Goal: Task Accomplishment & Management: Use online tool/utility

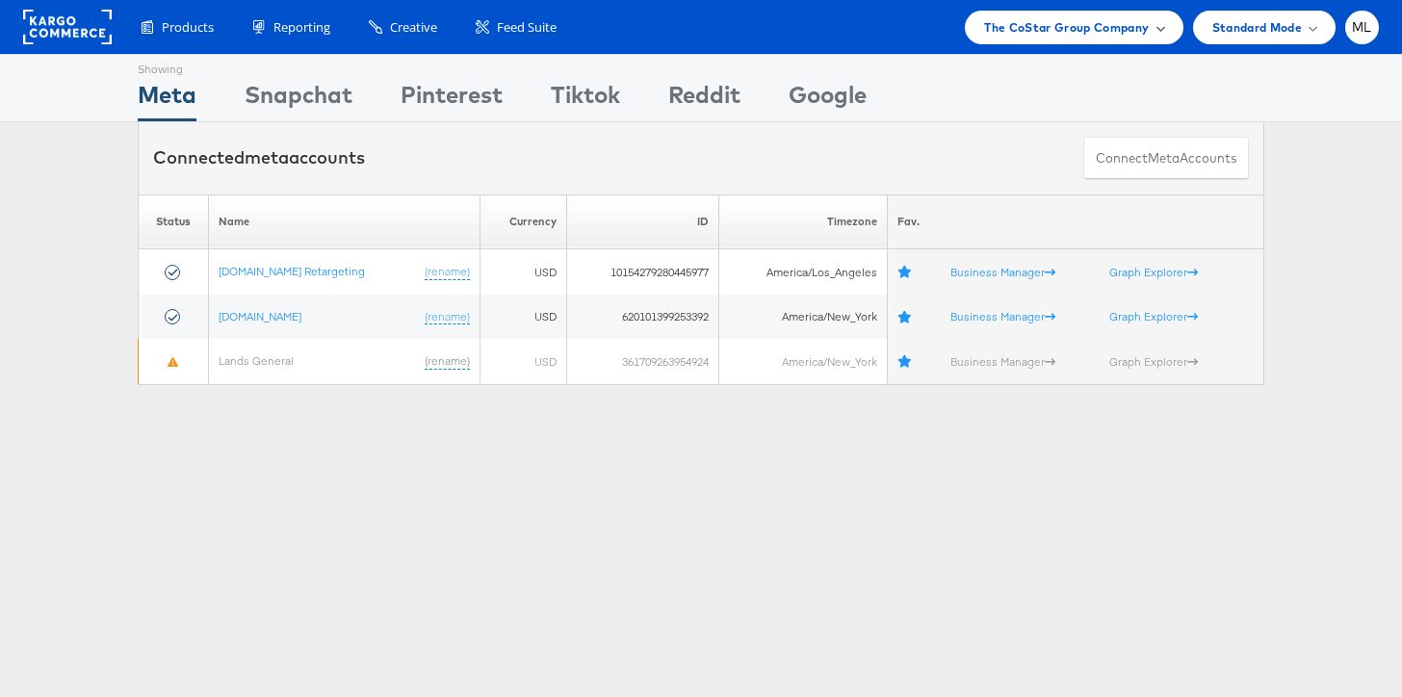
click at [1011, 36] on span "The CoStar Group Company" at bounding box center [1066, 27] width 165 height 20
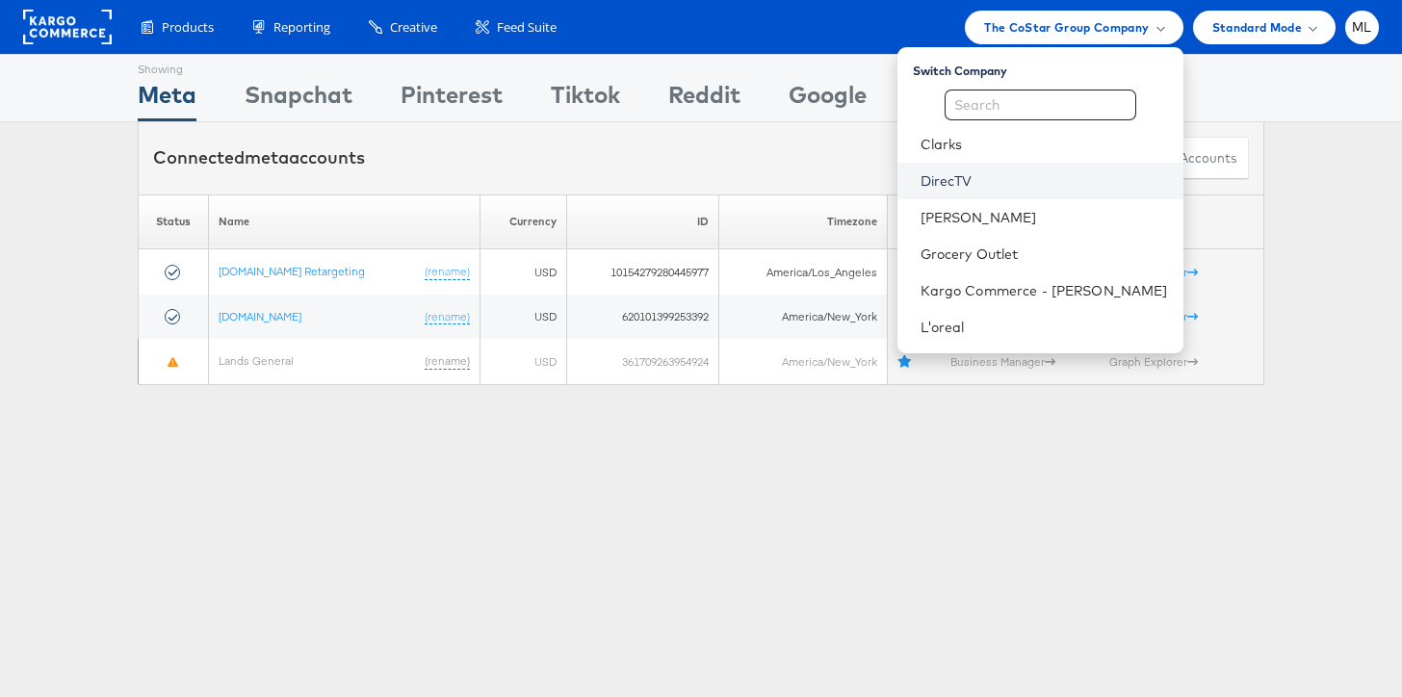
click at [1017, 180] on link "DirecTV" at bounding box center [1045, 180] width 248 height 19
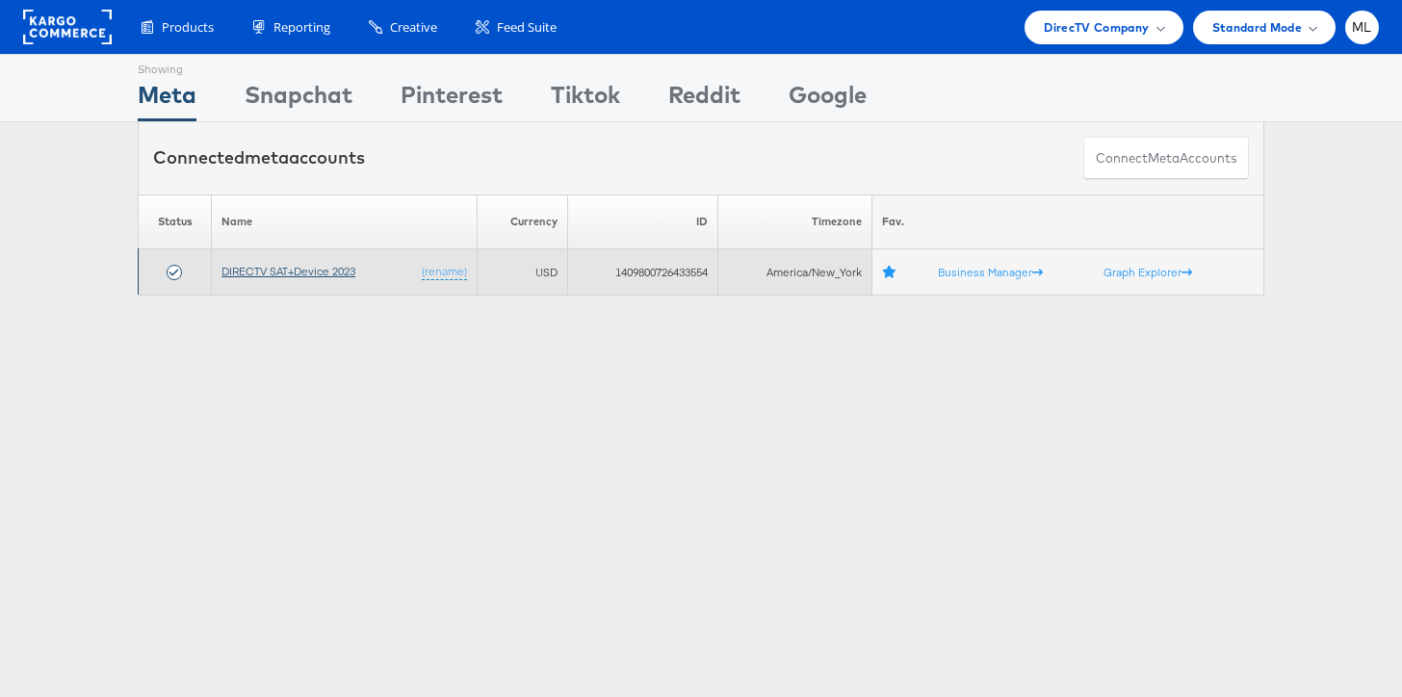
click at [269, 271] on link "DIRECTV SAT+Device 2023" at bounding box center [289, 271] width 134 height 14
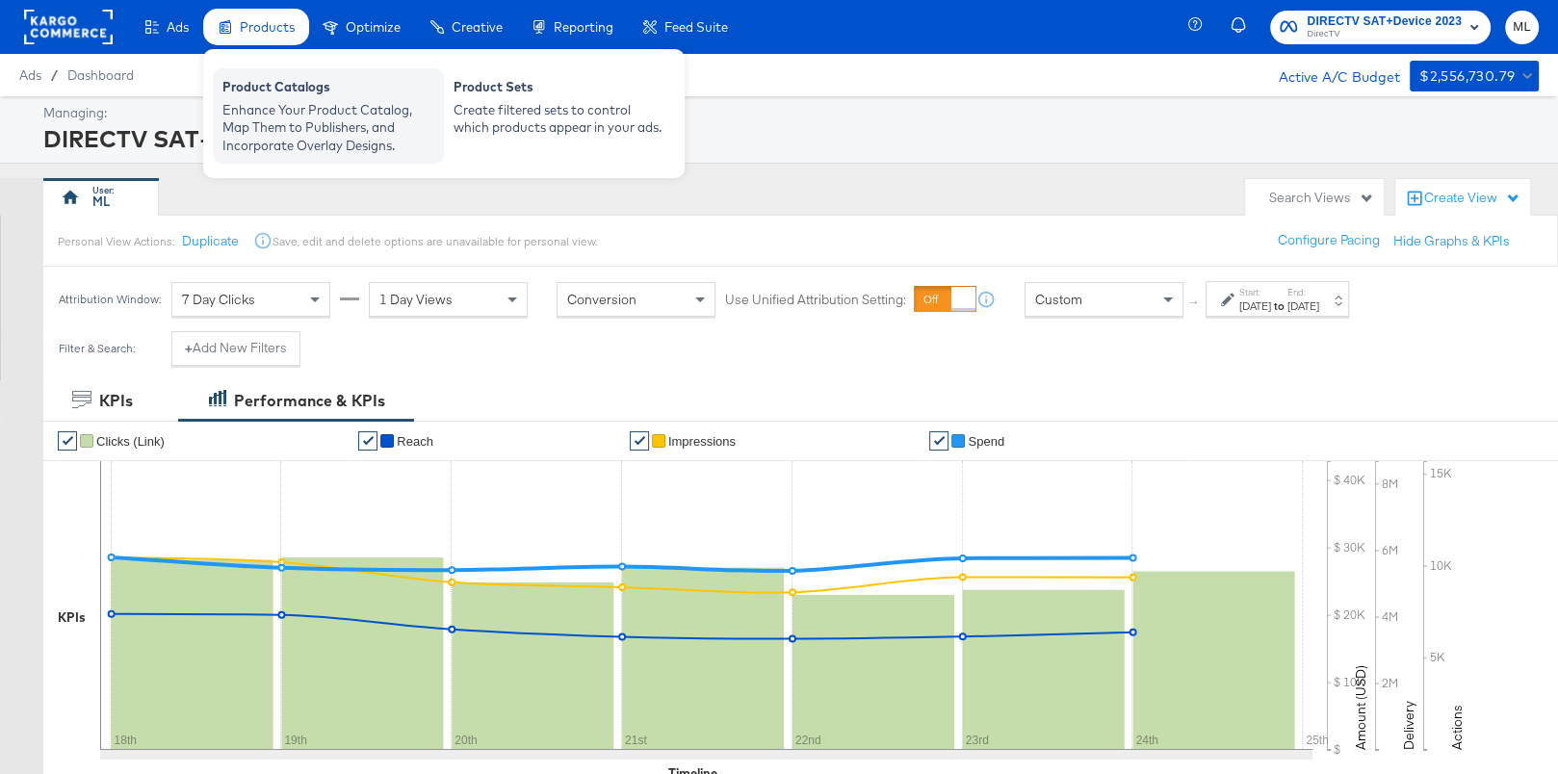
click at [273, 109] on div "Enhance Your Product Catalog, Map Them to Publishers, and Incorporate Overlay D…" at bounding box center [328, 128] width 212 height 54
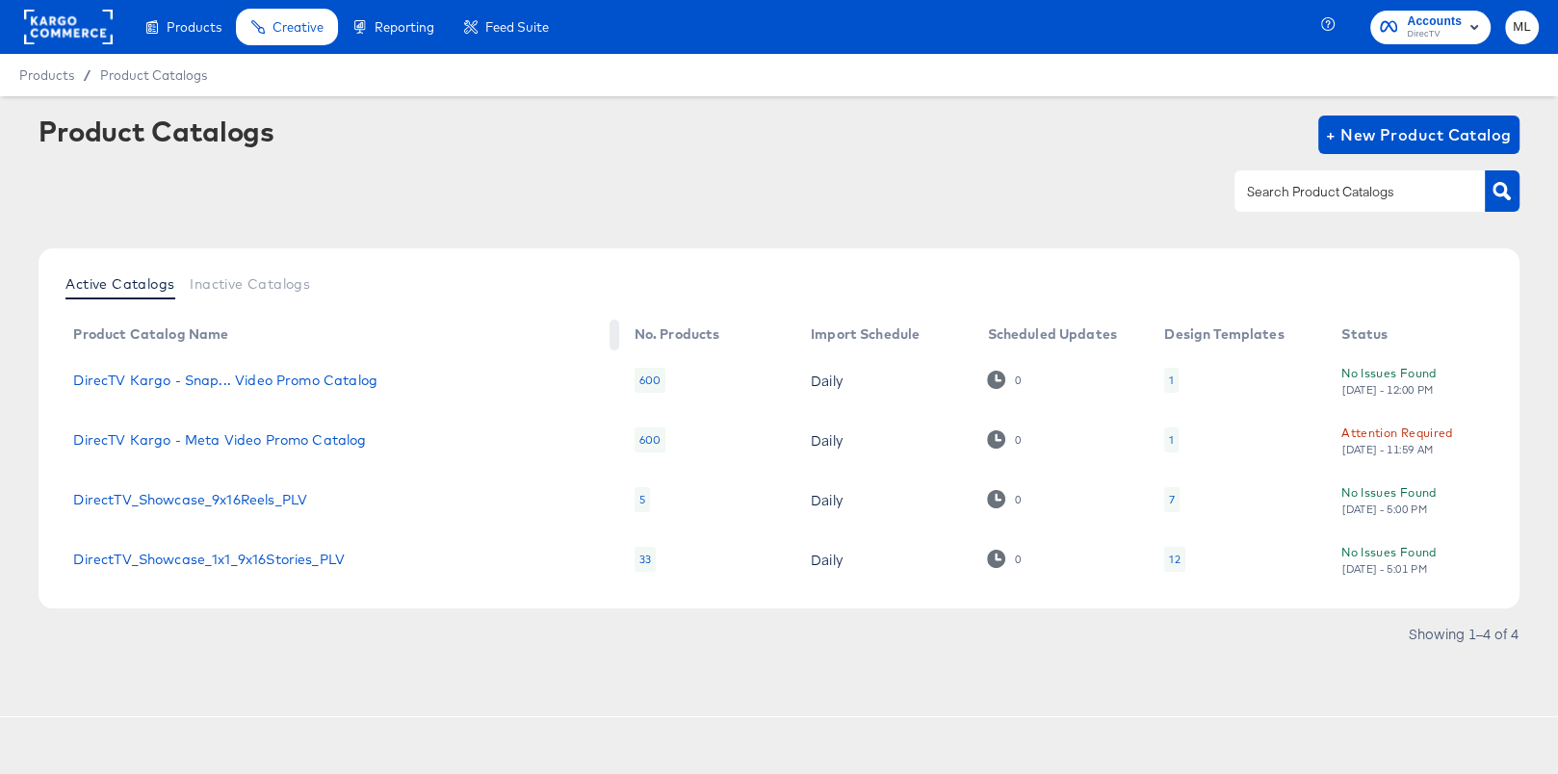
drag, startPoint x: 434, startPoint y: 328, endPoint x: 641, endPoint y: 329, distance: 207.1
click at [196, 440] on link "DirecTV Kargo - Meta Video Promo Catalog" at bounding box center [219, 439] width 293 height 15
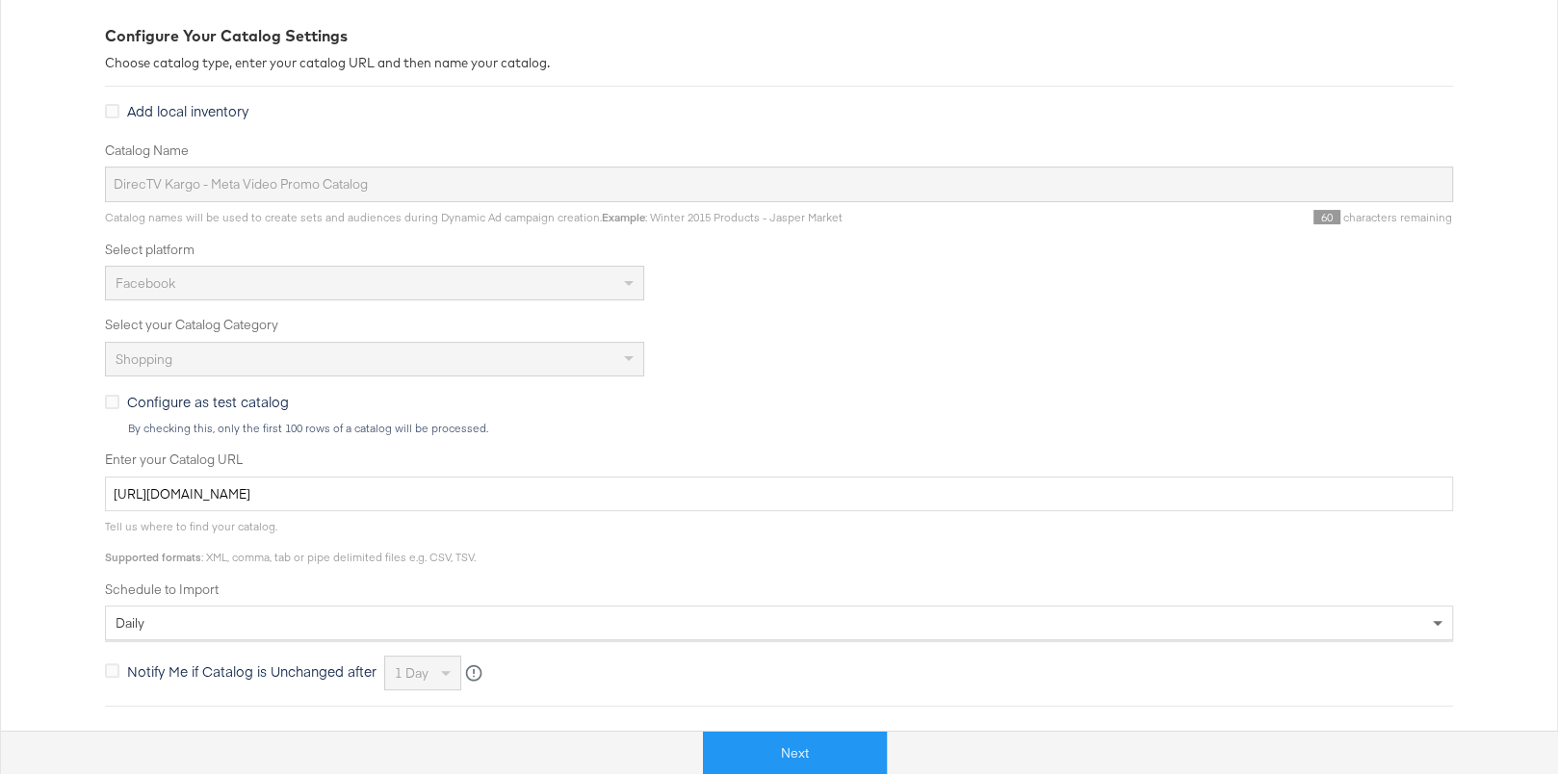
scroll to position [573, 0]
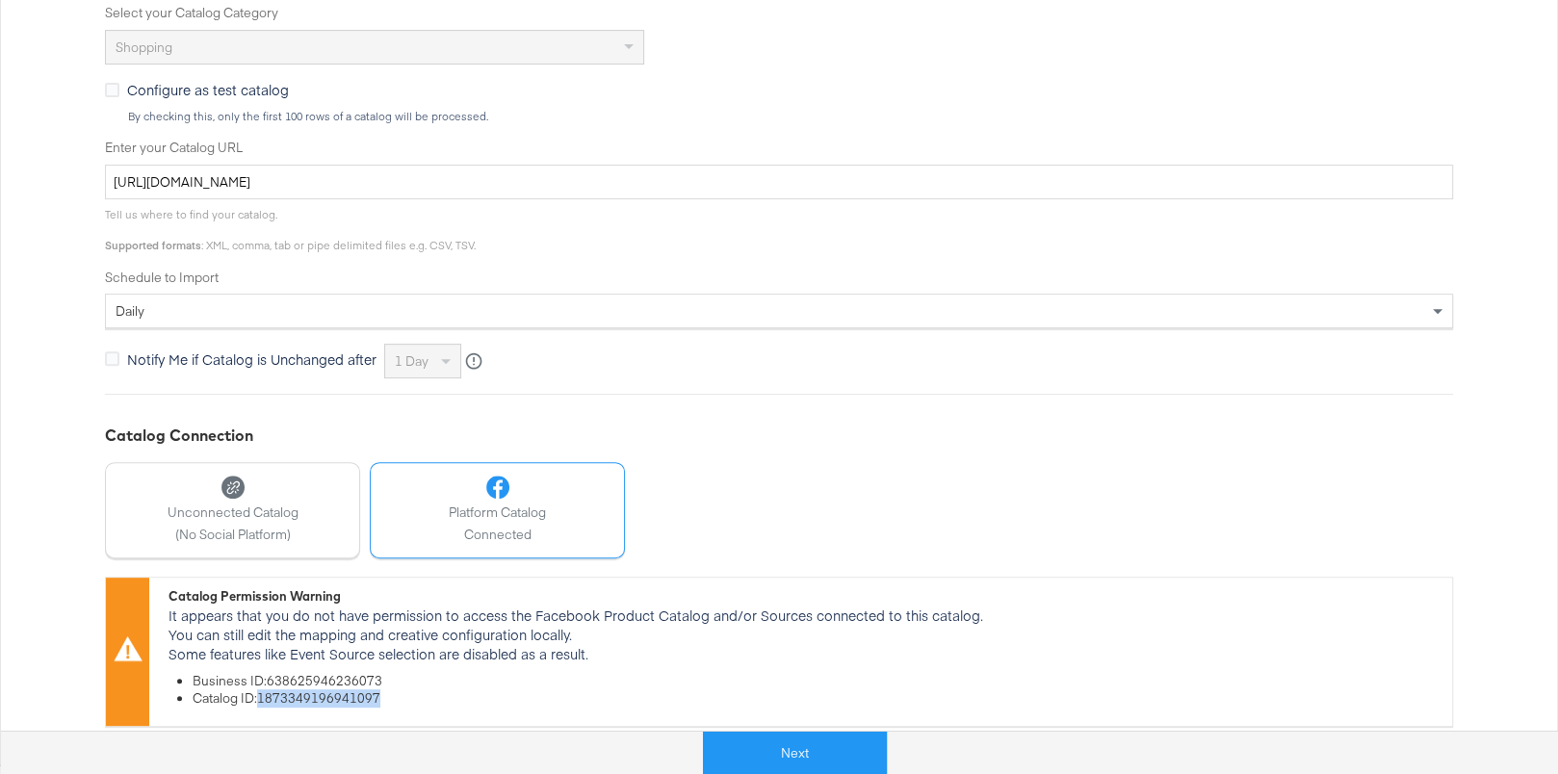
drag, startPoint x: 387, startPoint y: 692, endPoint x: 273, endPoint y: 693, distance: 114.6
click at [262, 692] on li "Catalog ID: 1873349196941097" at bounding box center [818, 699] width 1250 height 18
copy li "1873349196941097"
drag, startPoint x: 383, startPoint y: 672, endPoint x: 270, endPoint y: 673, distance: 113.7
click at [270, 673] on li "Business ID: 638625946236073" at bounding box center [818, 680] width 1250 height 18
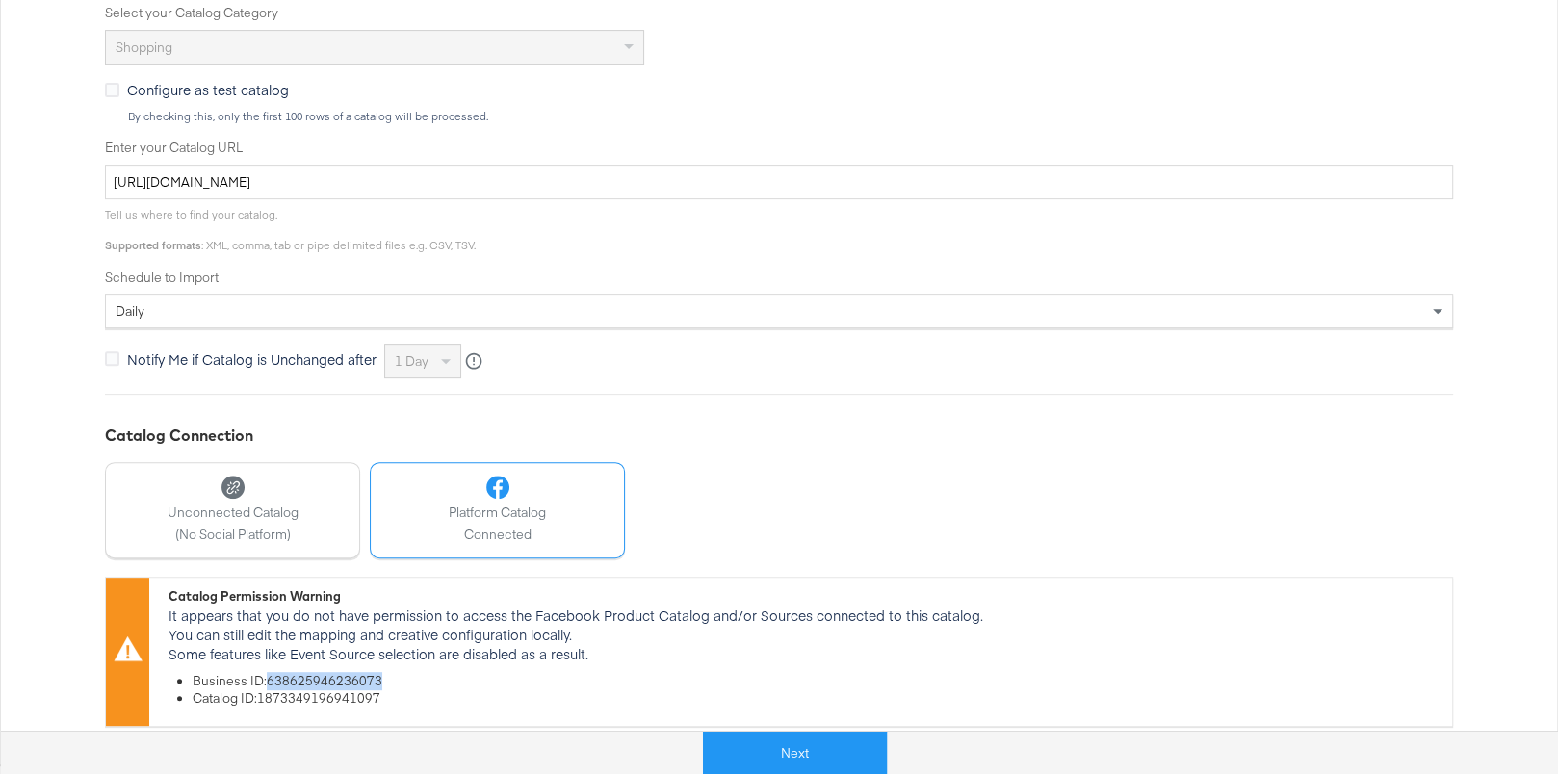
copy li "638625946236073"
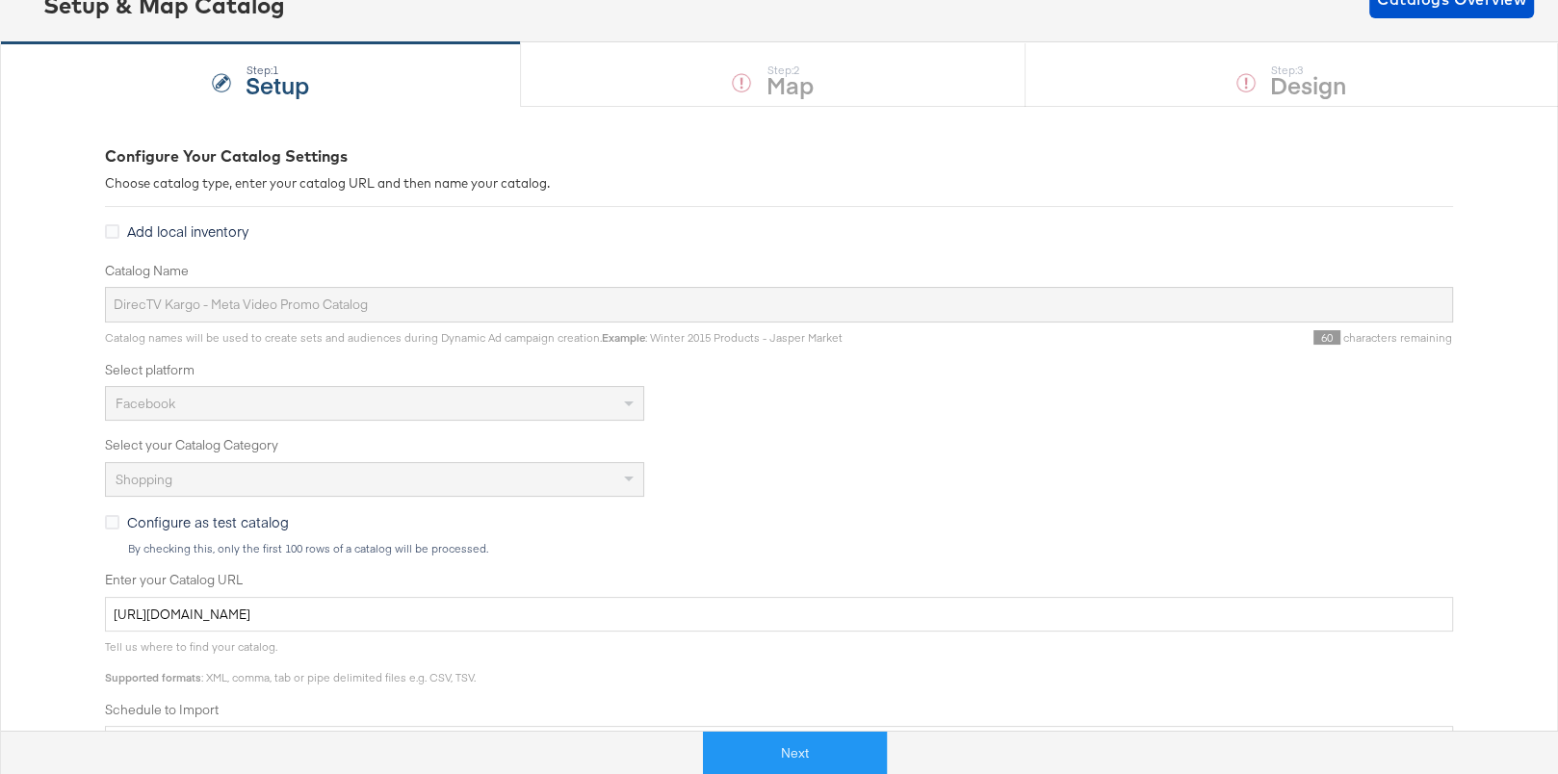
scroll to position [0, 0]
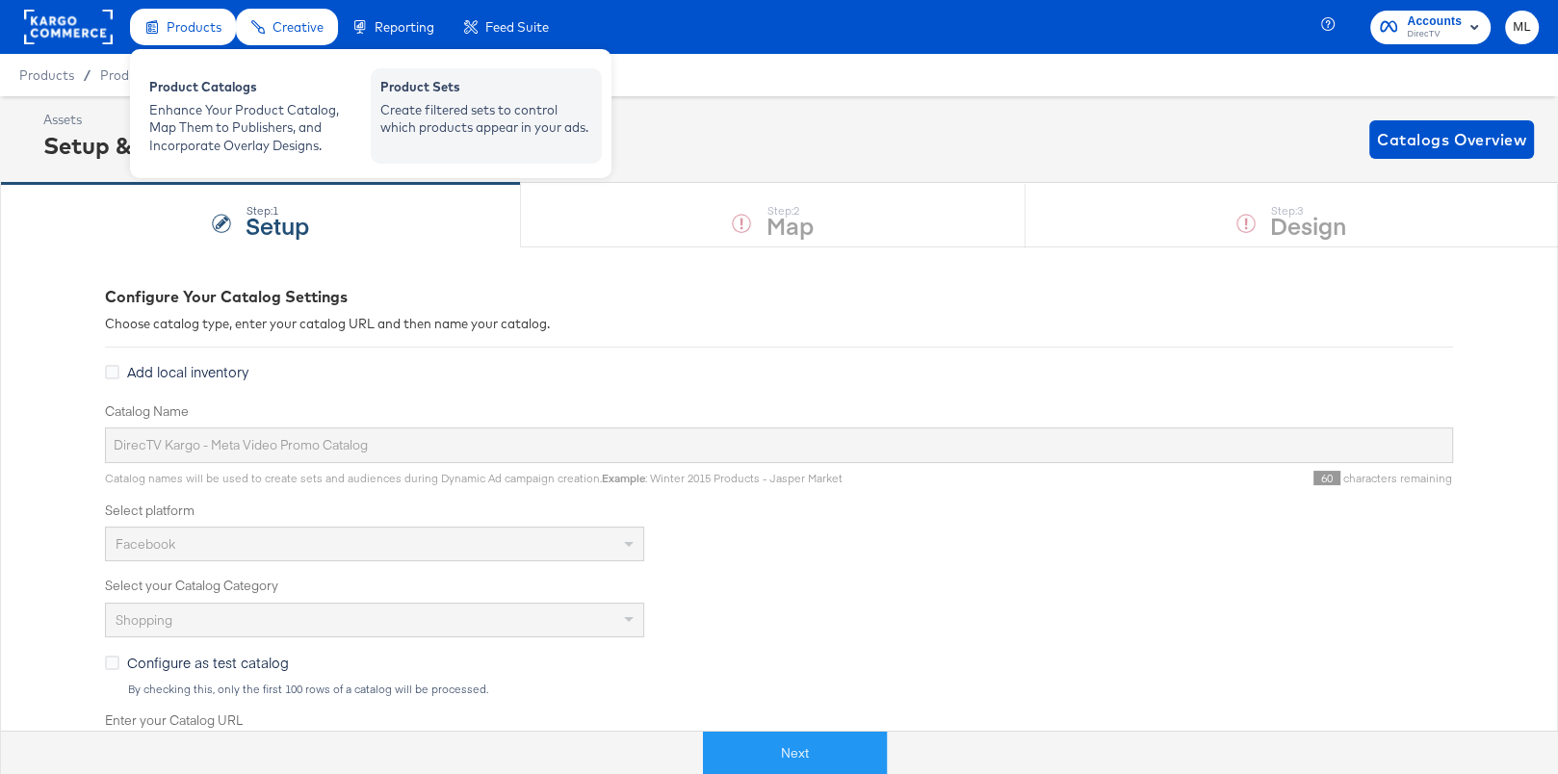
click at [438, 98] on div "Product Sets" at bounding box center [486, 89] width 212 height 23
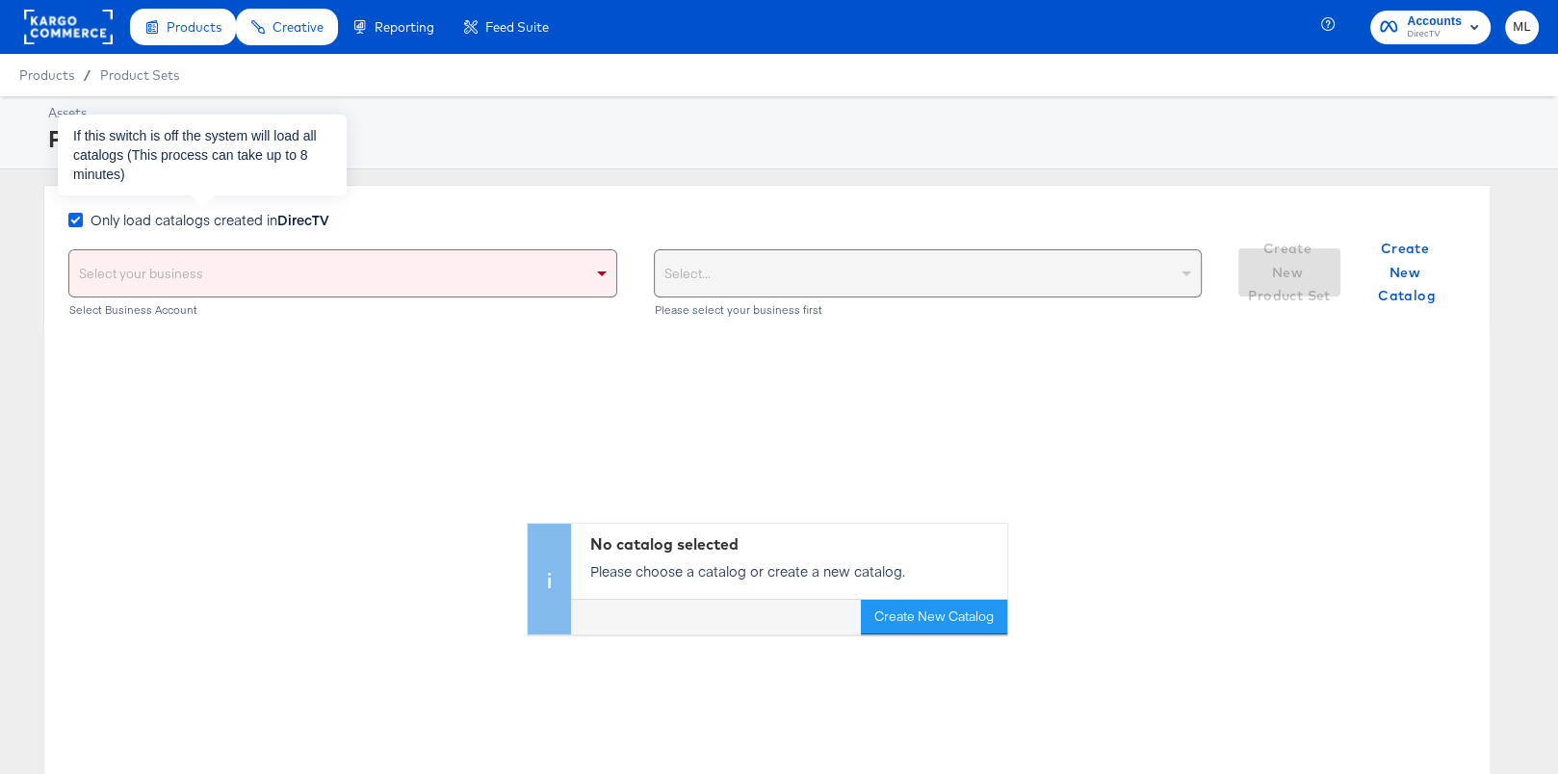
click at [75, 218] on icon at bounding box center [75, 220] width 14 height 14
click at [0, 0] on input "Only load catalogs created in DirecTV" at bounding box center [0, 0] width 0 height 0
click at [255, 272] on div "Select your business" at bounding box center [342, 273] width 547 height 46
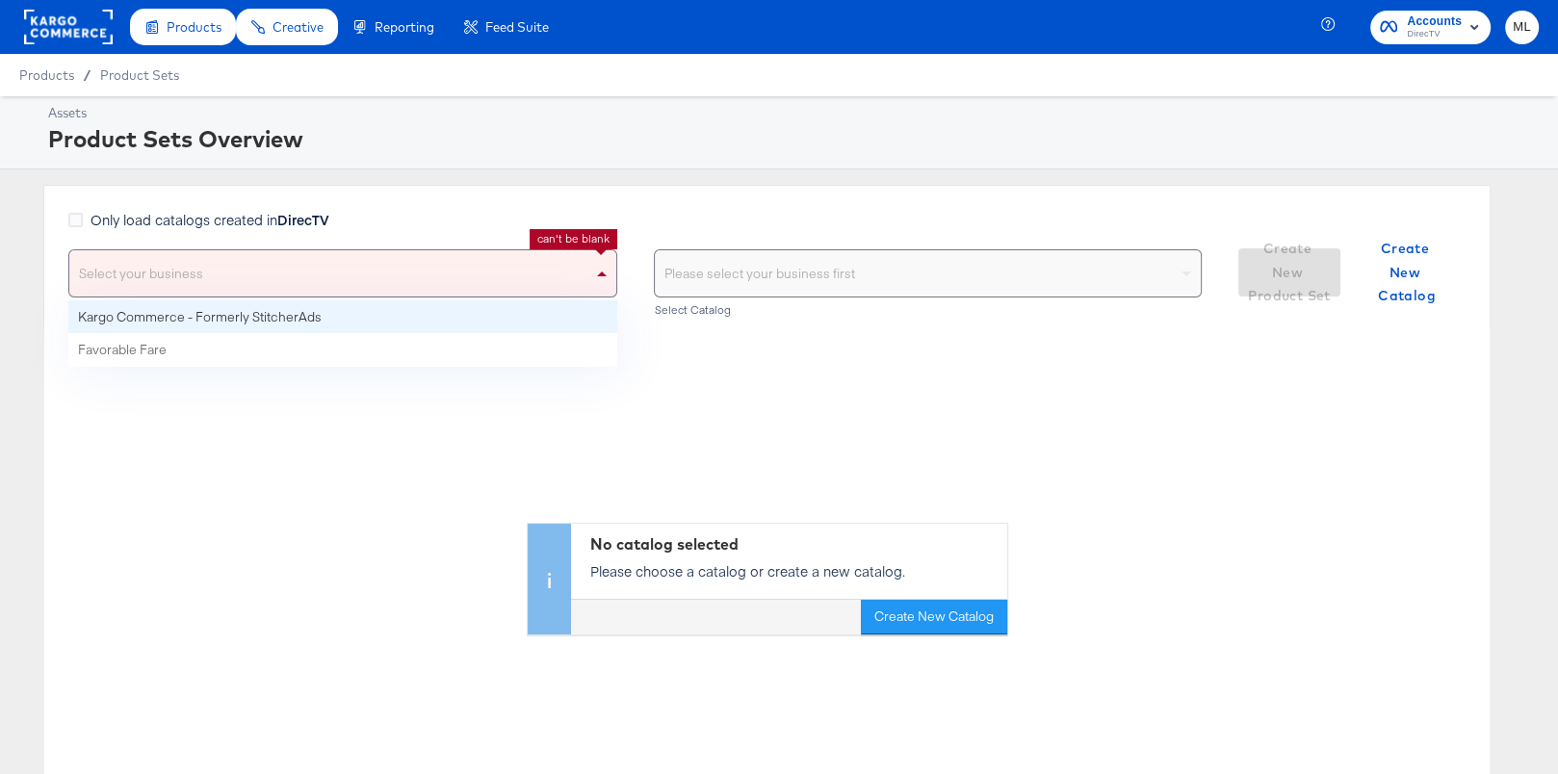
drag, startPoint x: 264, startPoint y: 309, endPoint x: 287, endPoint y: 308, distance: 23.1
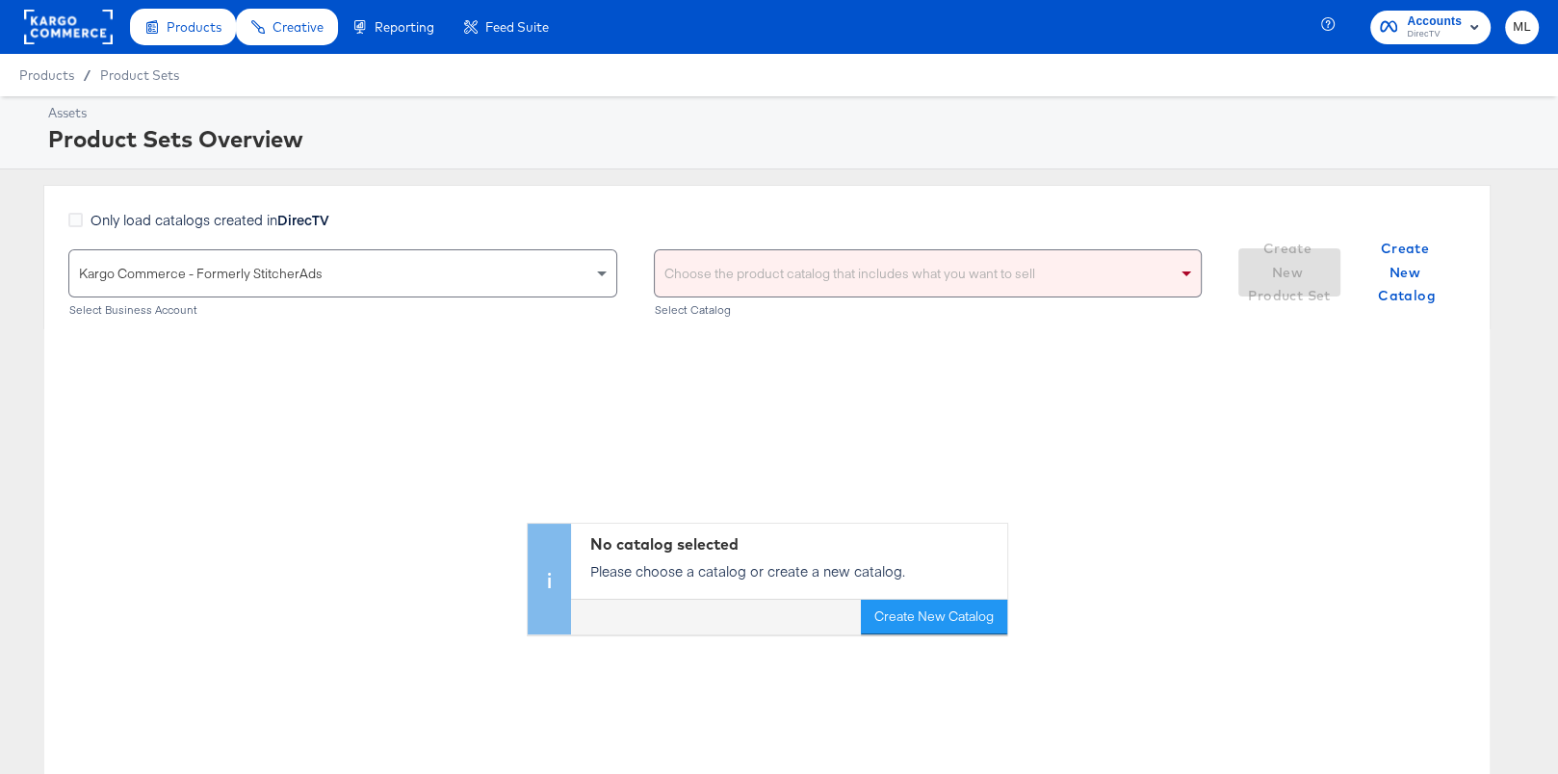
click at [803, 265] on div "Choose the product catalog that includes what you want to sell" at bounding box center [928, 273] width 547 height 46
click at [773, 208] on div "Only load catalogs created in DirecTV Kargo Commerce - Formerly StitcherAds Sel…" at bounding box center [767, 257] width 1448 height 144
click at [796, 266] on div "Choose the product catalog that includes what you want to sell" at bounding box center [928, 273] width 547 height 46
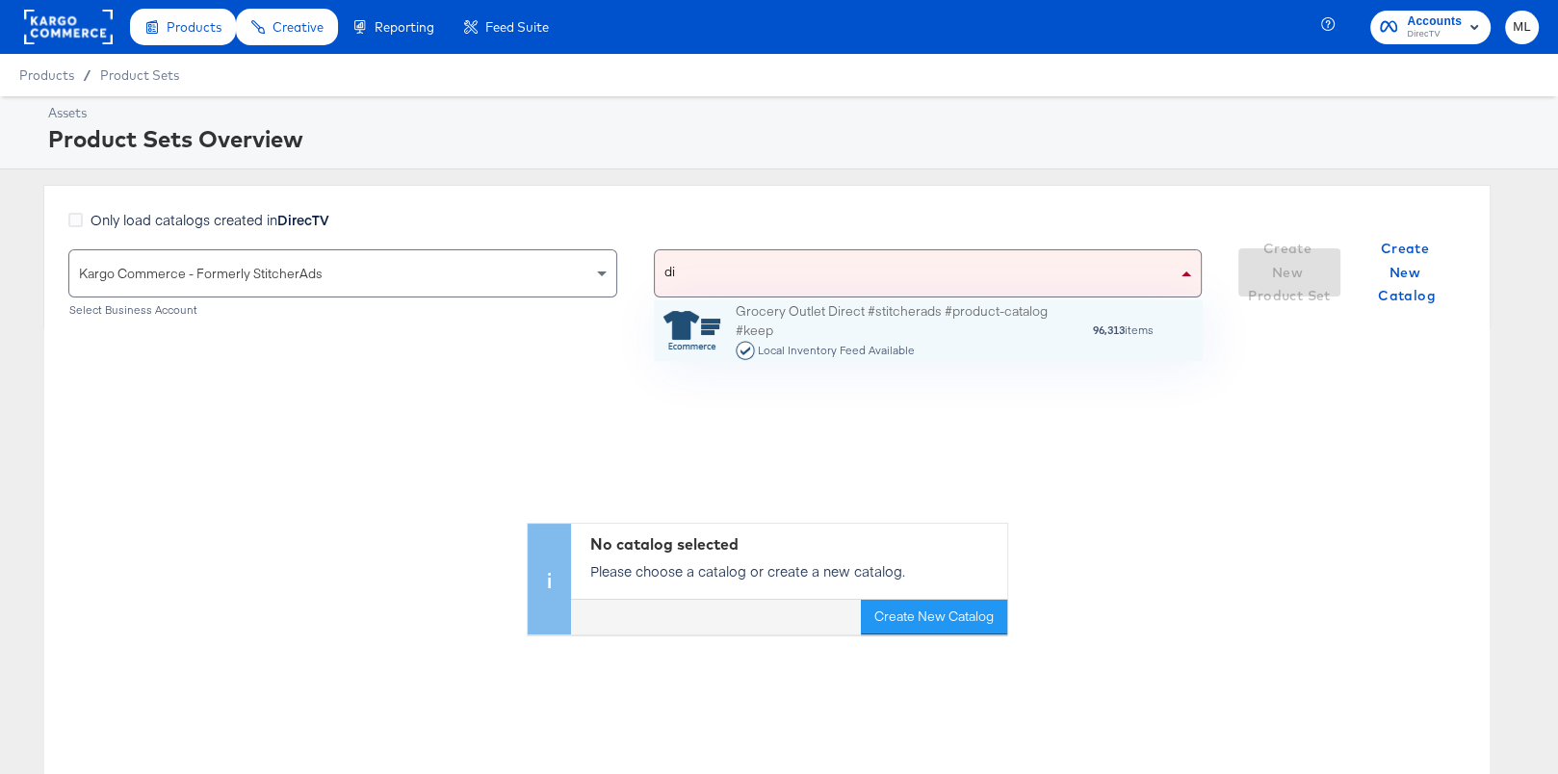
scroll to position [122, 548]
type input "d"
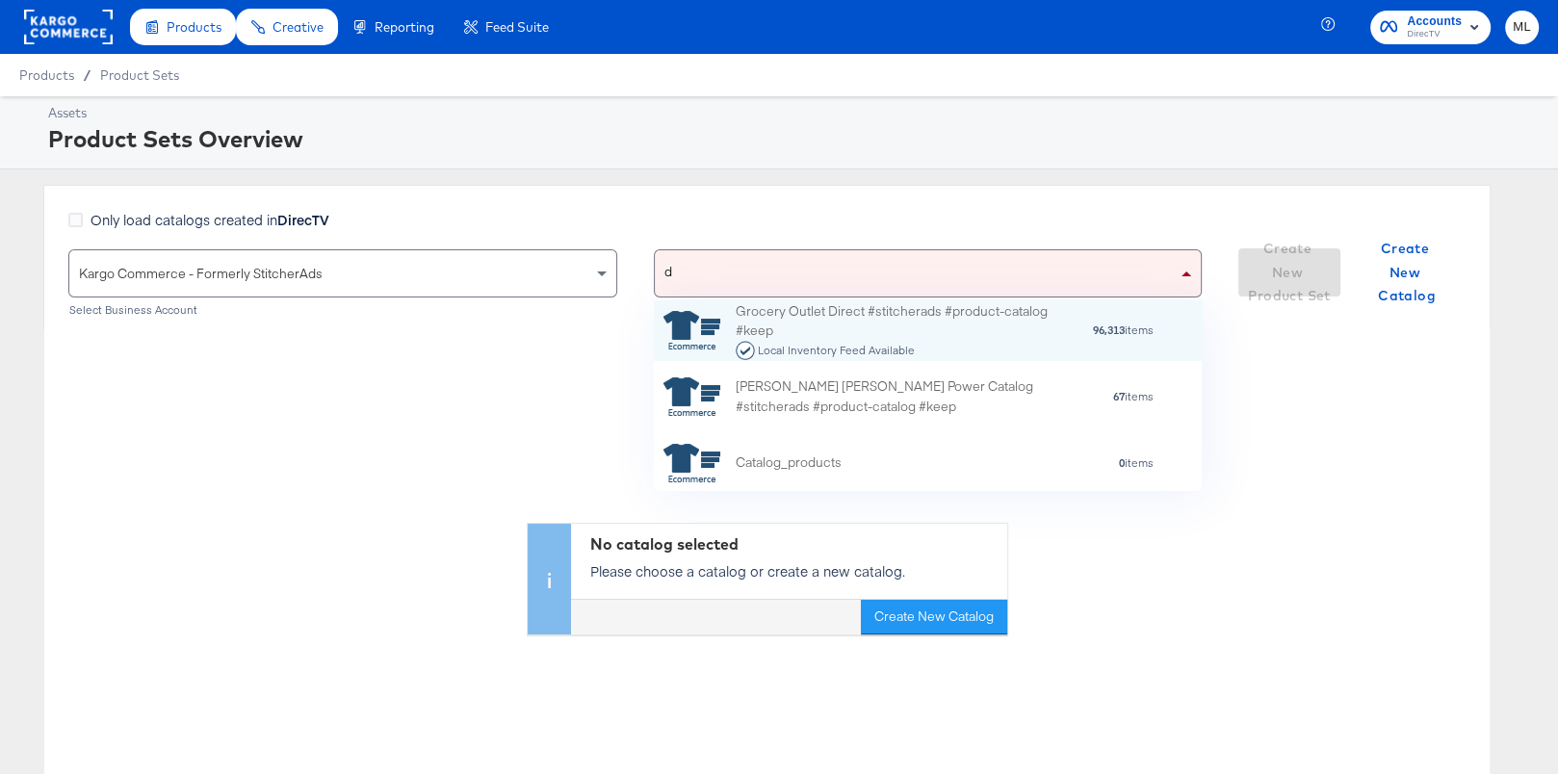
scroll to position [191, 548]
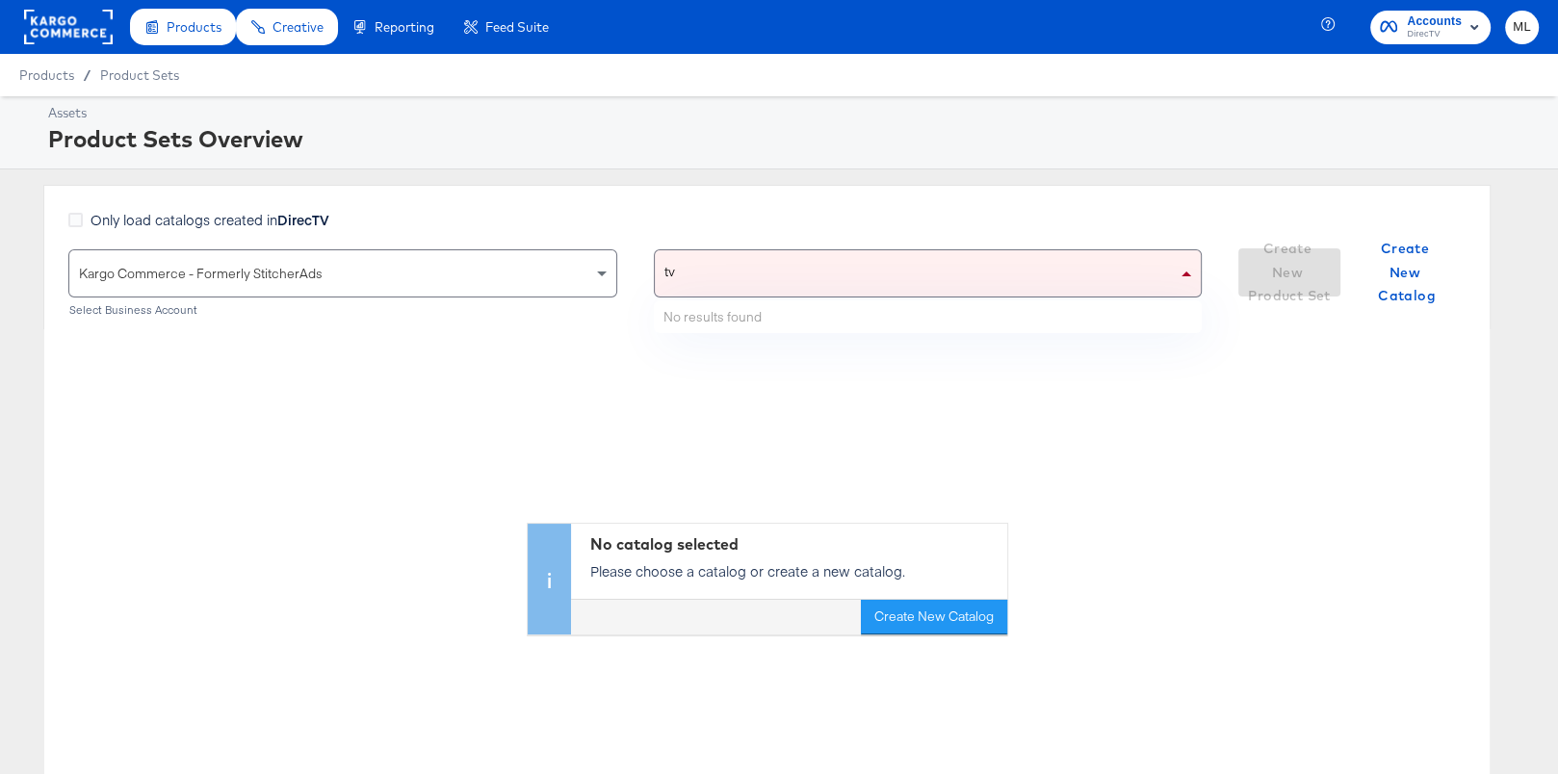
type input "t"
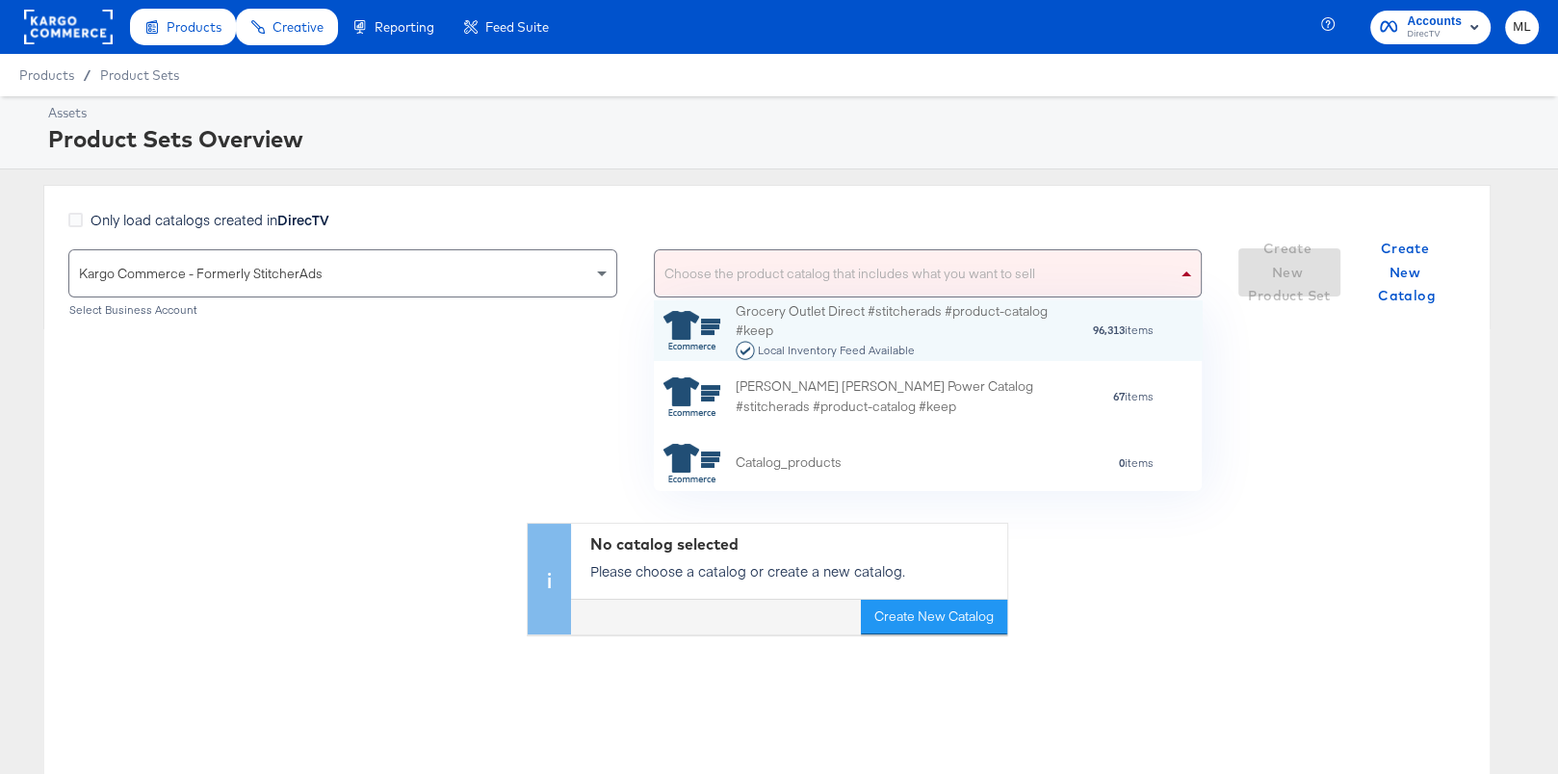
type input "p"
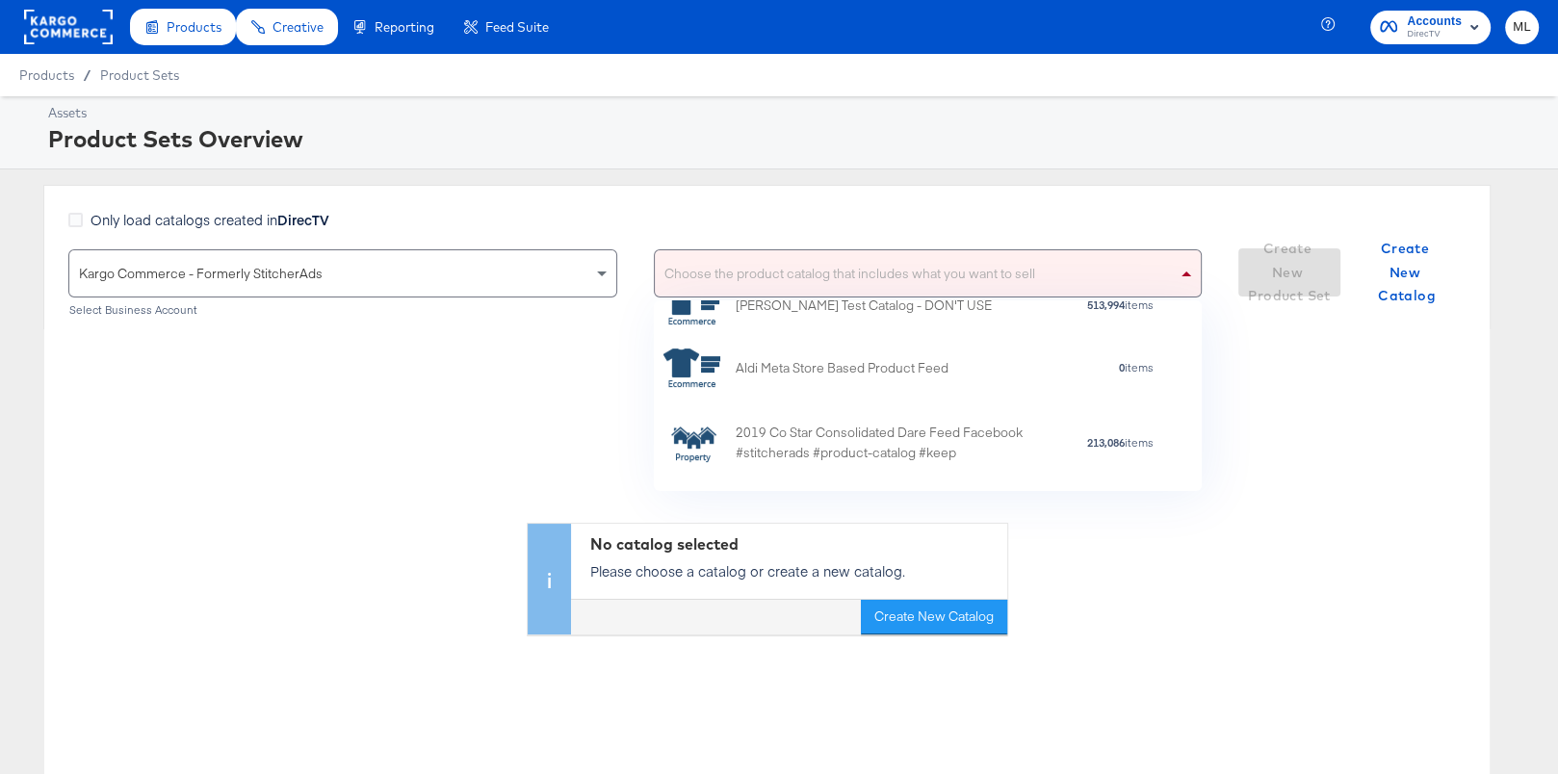
scroll to position [780, 0]
click at [68, 213] on icon at bounding box center [75, 220] width 14 height 14
click at [0, 0] on input "Only load catalogs created in DirecTV" at bounding box center [0, 0] width 0 height 0
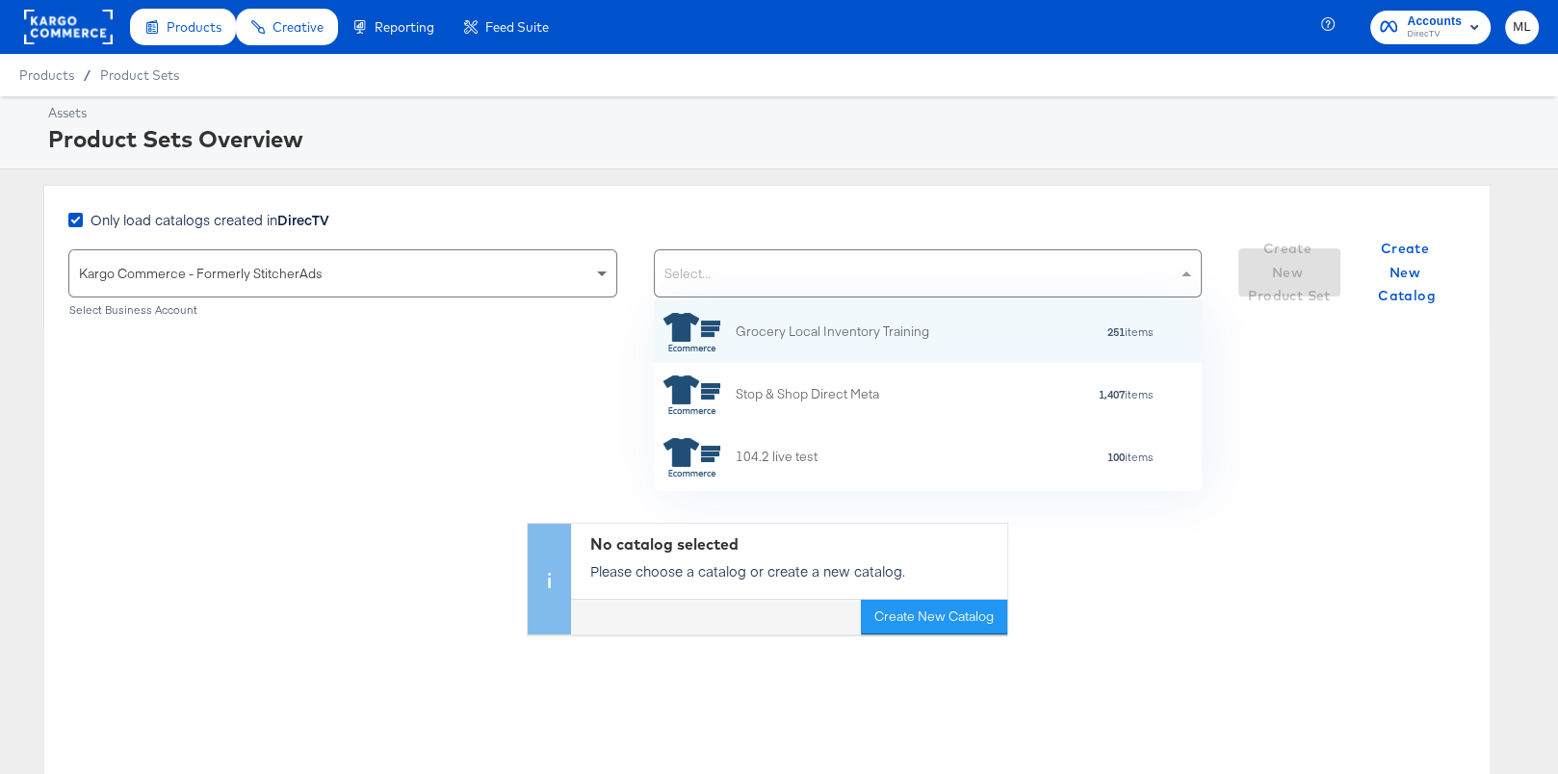
click at [796, 283] on div "Select..." at bounding box center [928, 273] width 547 height 46
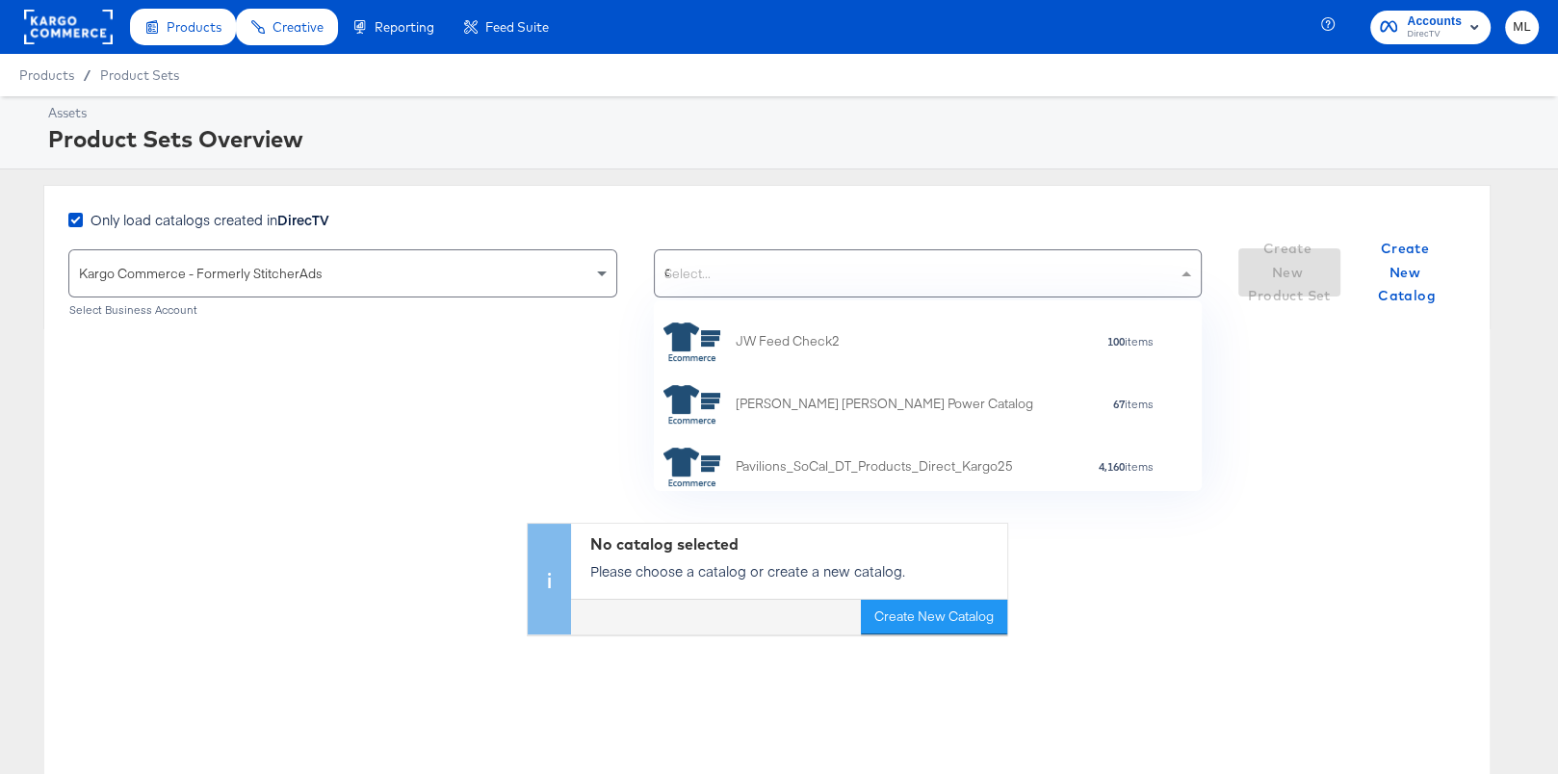
scroll to position [0, 0]
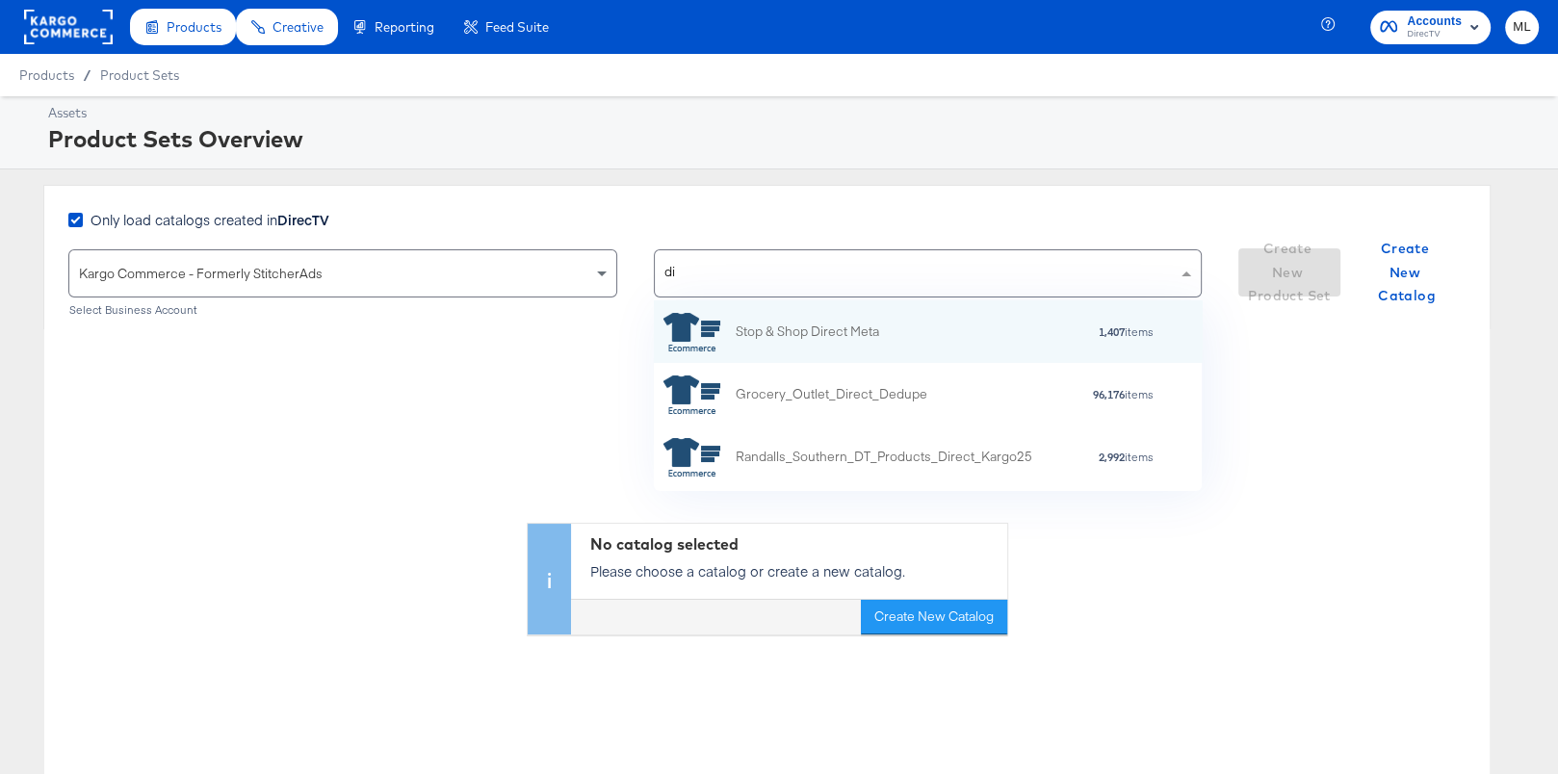
type input "d"
type input "vid"
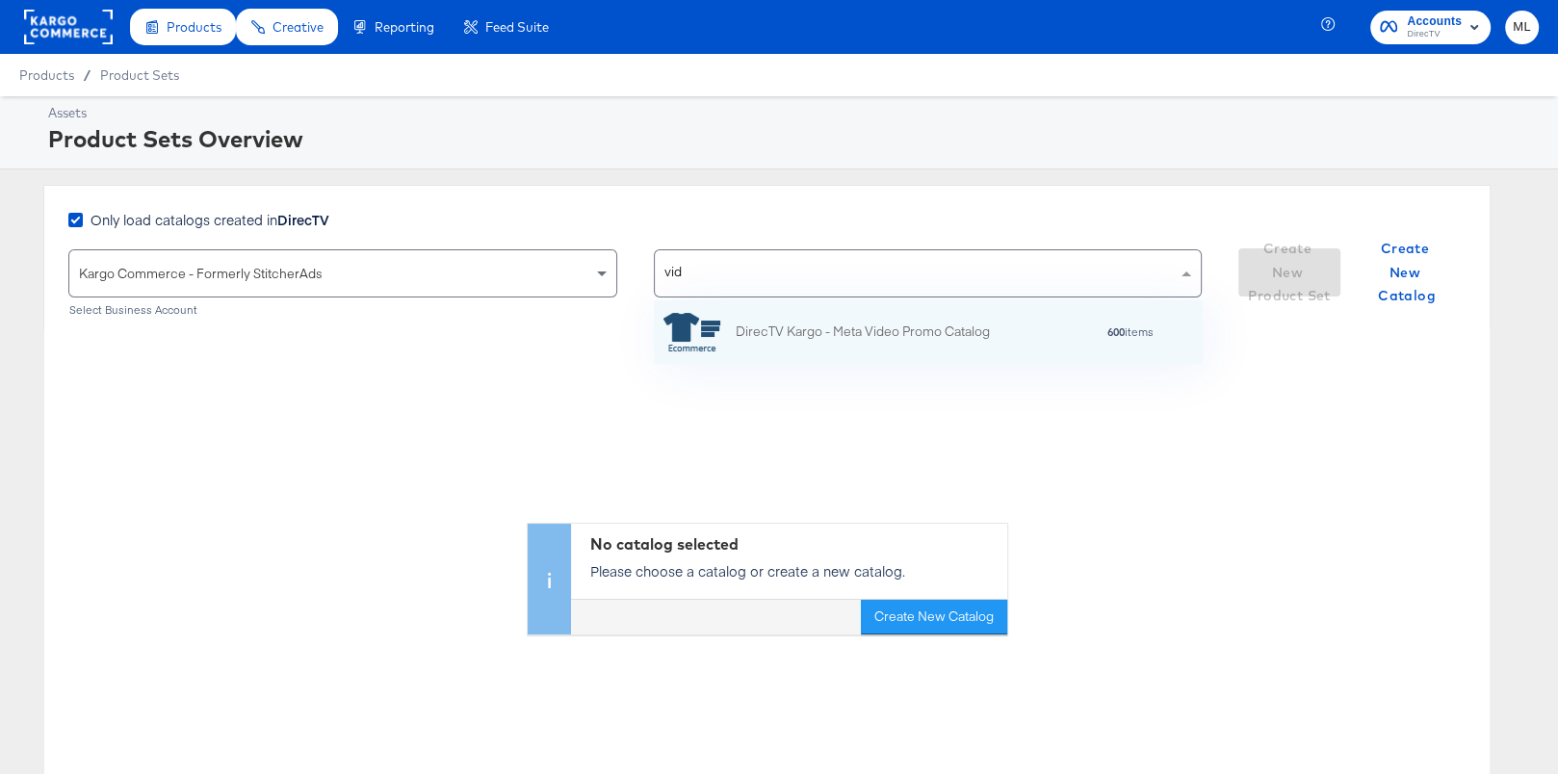
scroll to position [63, 548]
click at [832, 330] on div "DirecTV Kargo - Meta Video Promo Catalog" at bounding box center [863, 332] width 254 height 20
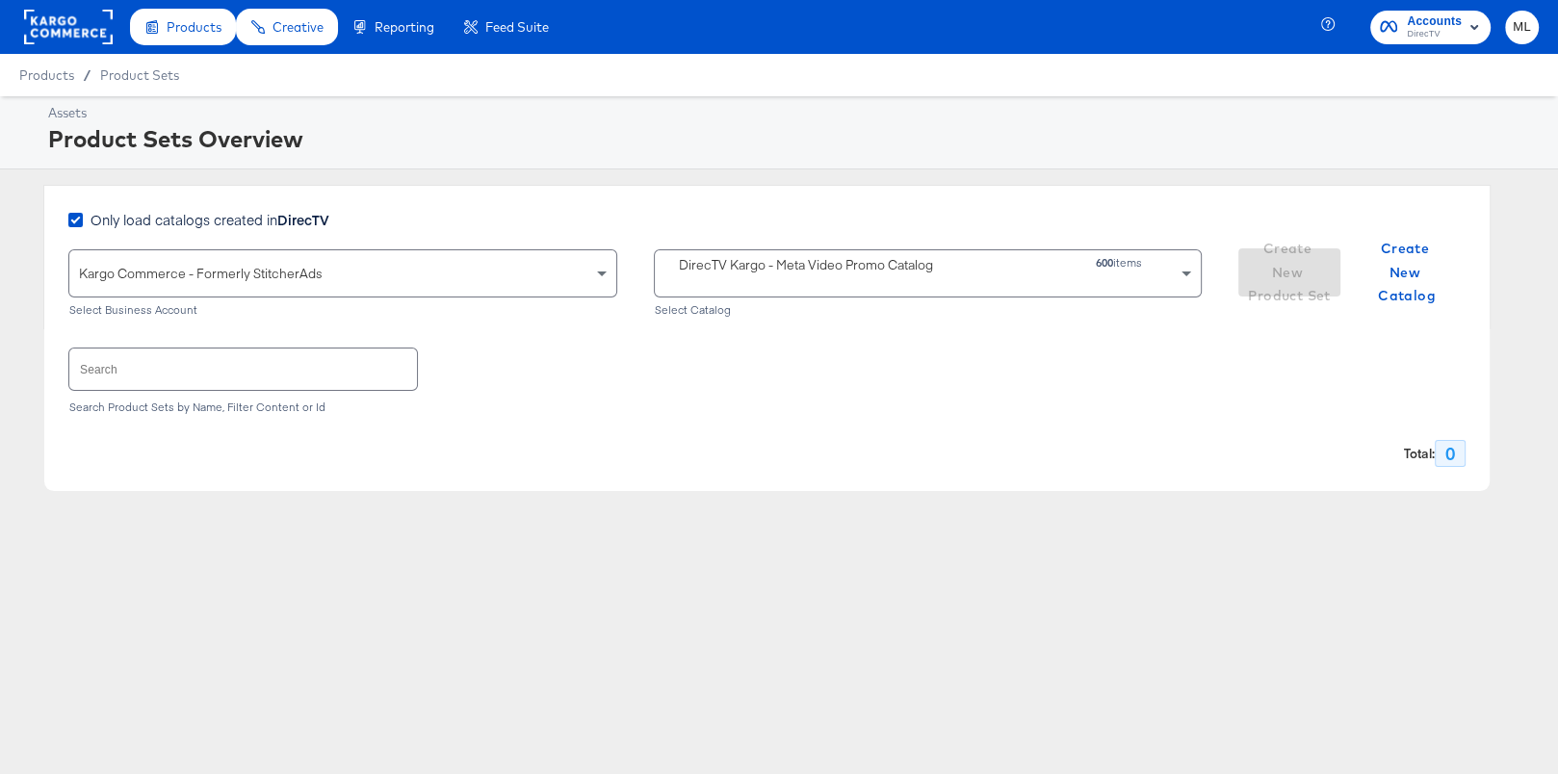
click at [848, 288] on div "DirecTV Kargo - Meta Video Promo Catalog 600 items" at bounding box center [928, 273] width 547 height 46
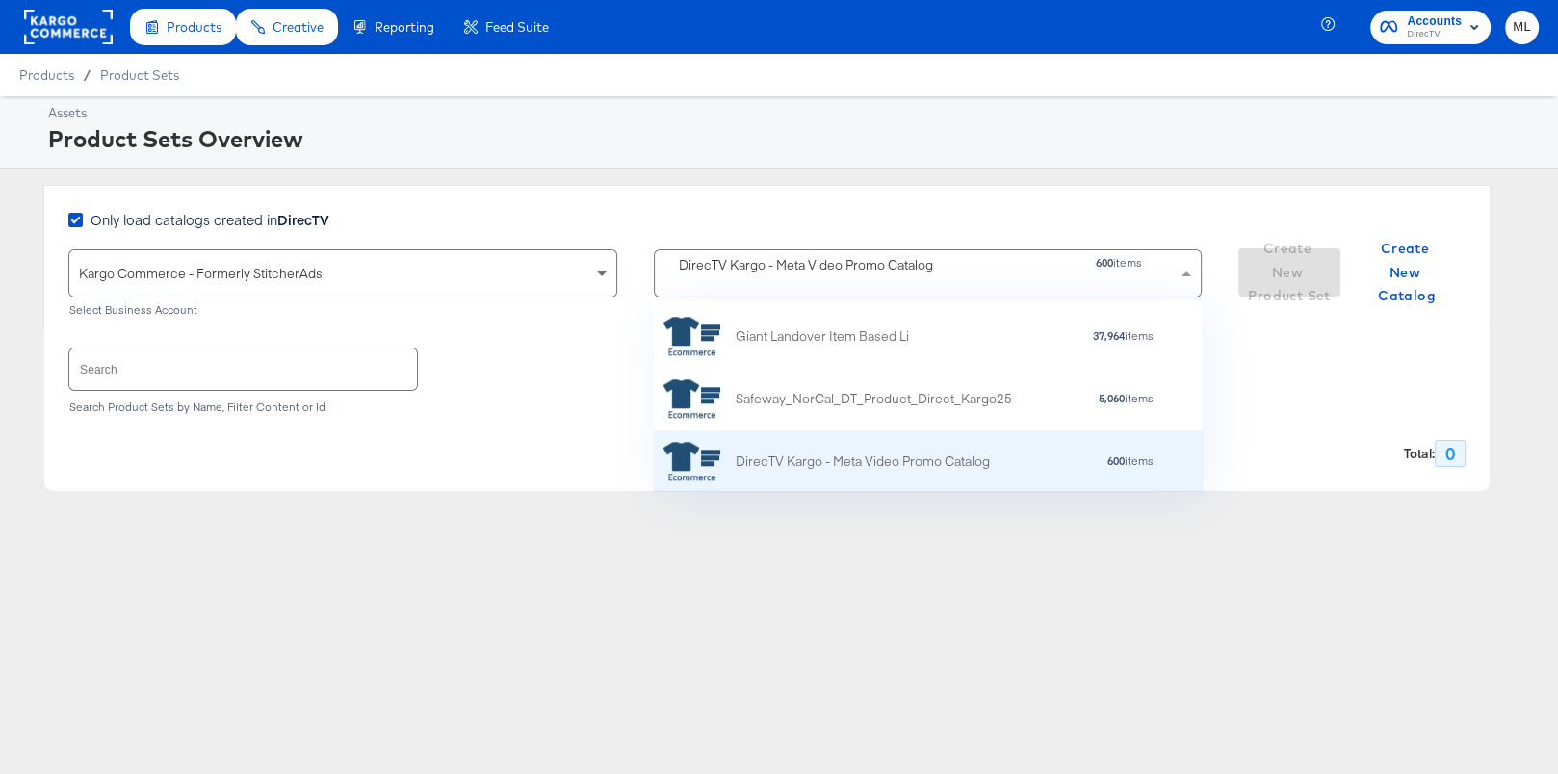
click at [847, 461] on div "DirecTV Kargo - Meta Video Promo Catalog" at bounding box center [863, 462] width 254 height 20
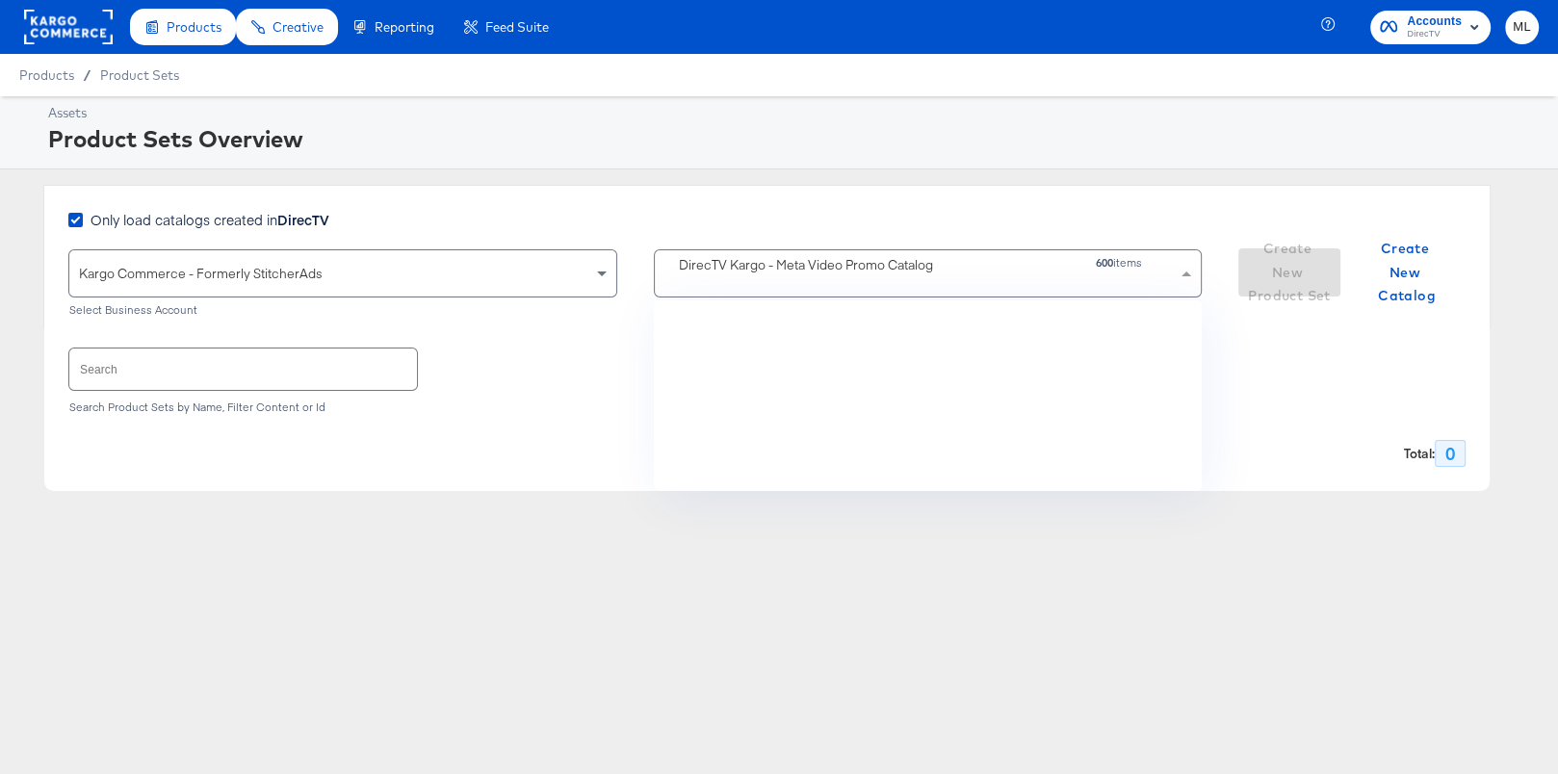
click at [772, 271] on div "DirecTV Kargo - Meta Video Promo Catalog" at bounding box center [806, 265] width 254 height 20
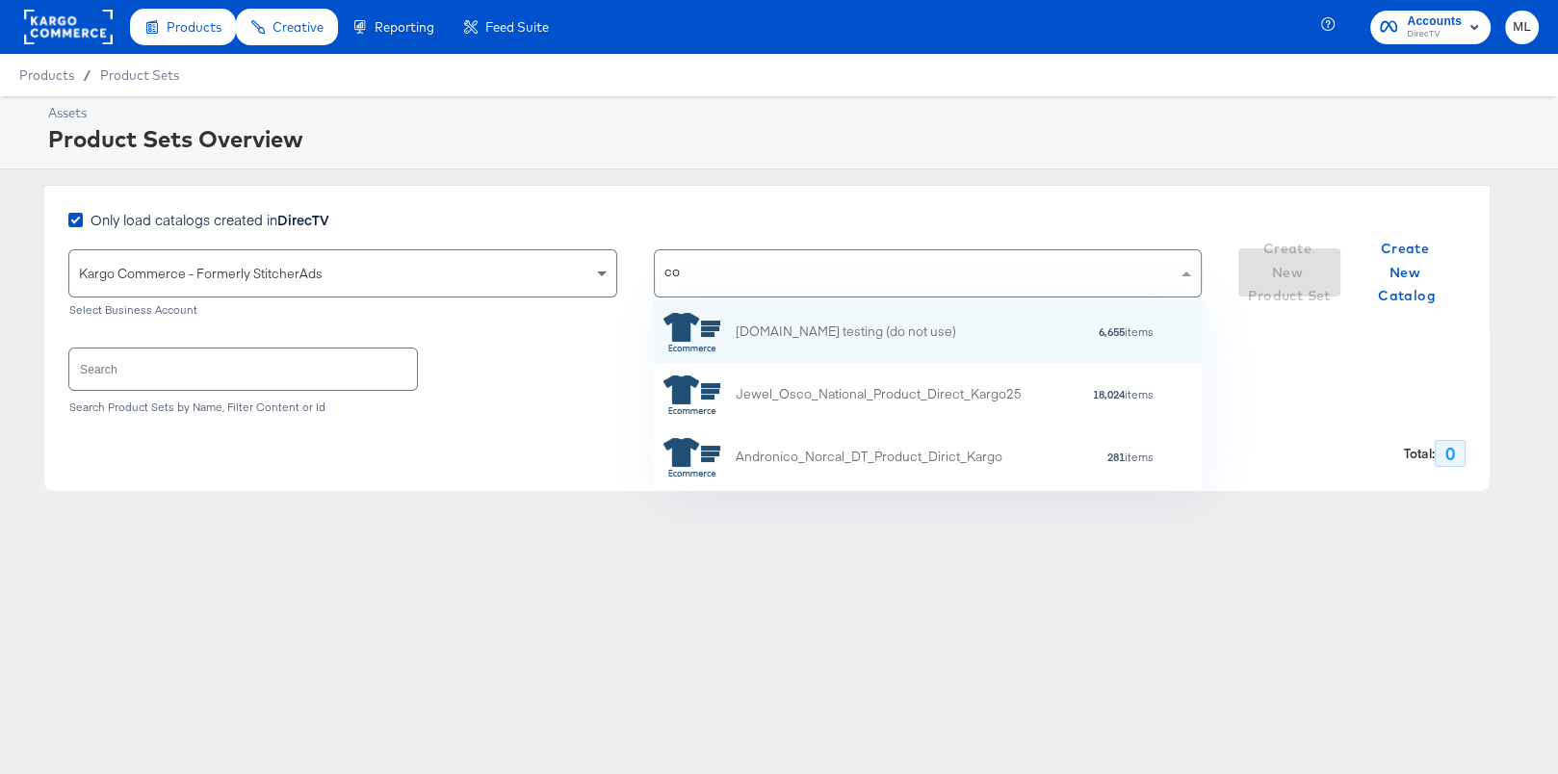
type input "c"
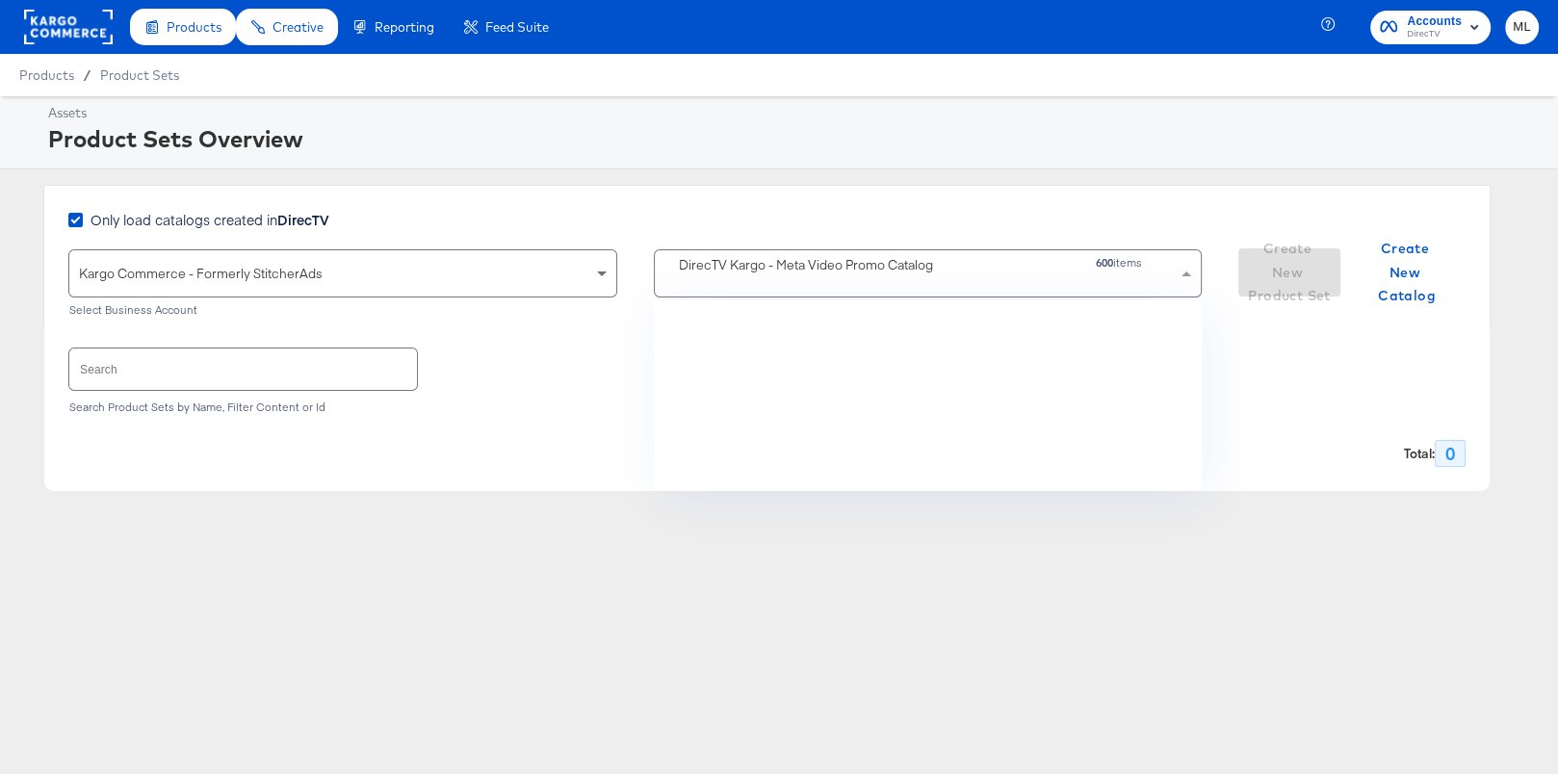
scroll to position [1811, 0]
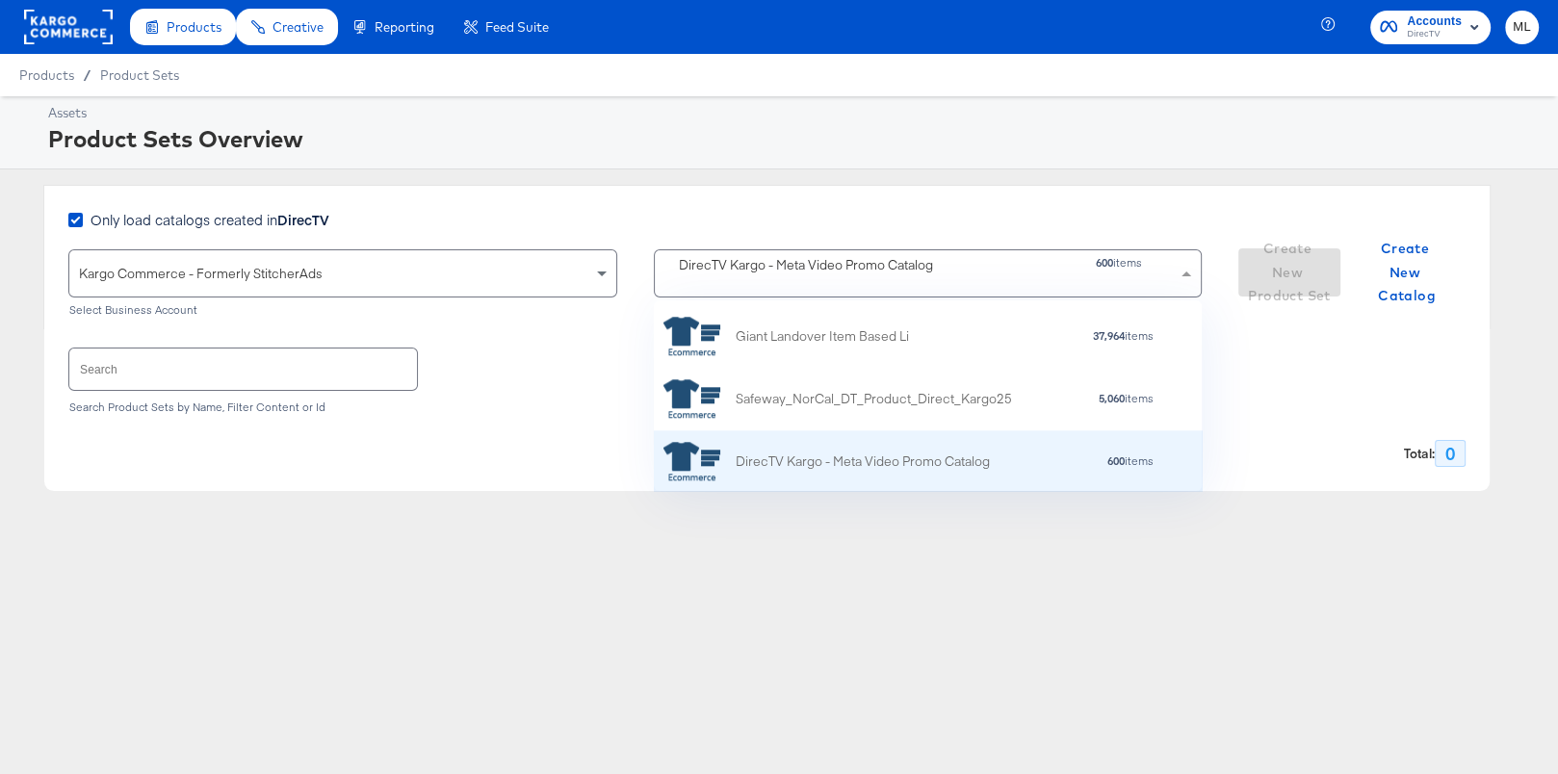
click at [870, 468] on div "DirecTV Kargo - Meta Video Promo Catalog" at bounding box center [863, 462] width 254 height 20
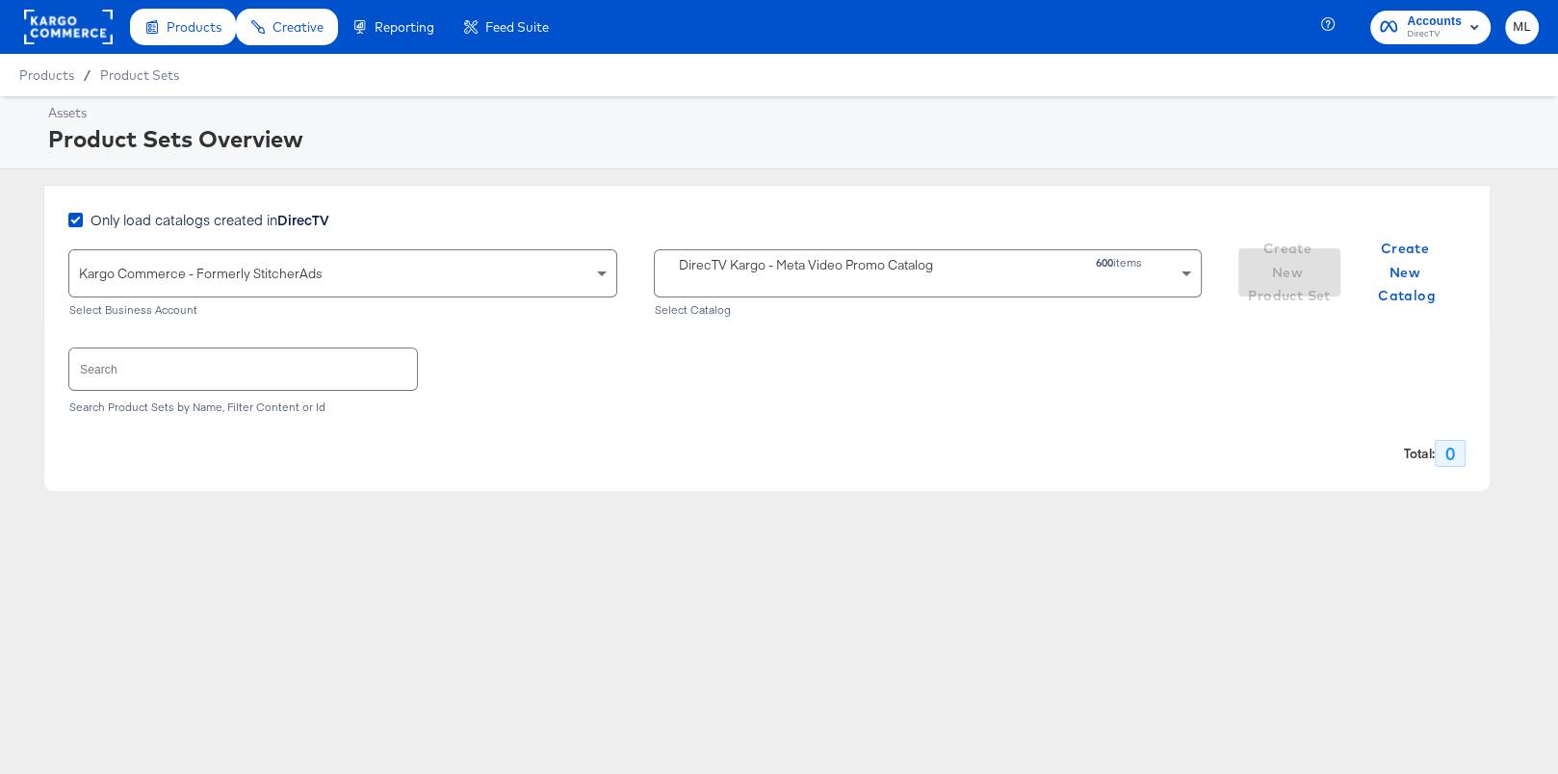
click at [904, 210] on div "Only load catalogs created in DirecTV" at bounding box center [635, 229] width 1134 height 39
